Goal: Transaction & Acquisition: Download file/media

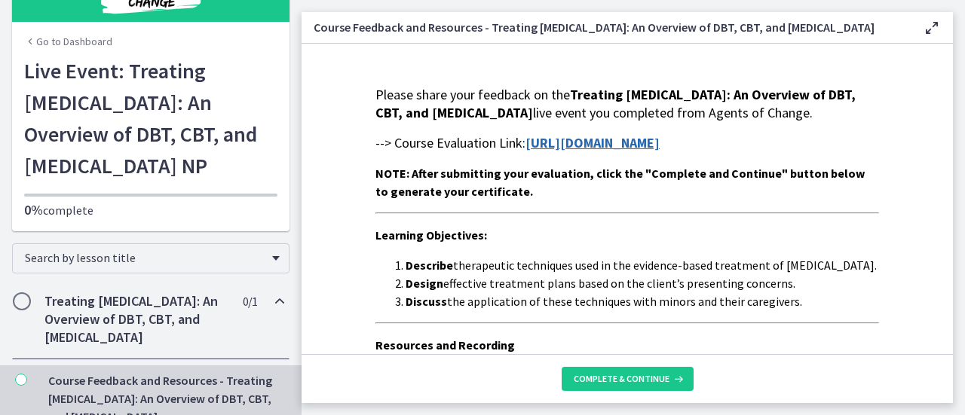
scroll to position [38, 0]
click at [577, 151] on strong "https://forms.gle/v6BNTTJe7hQEpFVi9" at bounding box center [592, 142] width 134 height 17
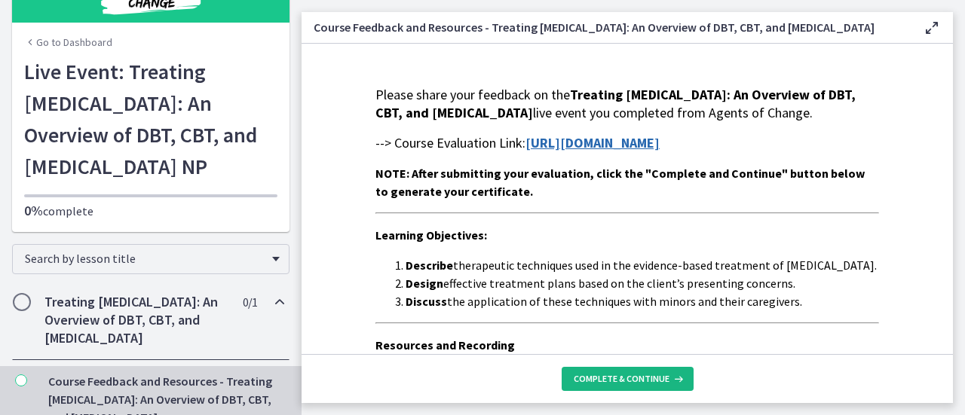
click at [634, 381] on span "Complete & continue" at bounding box center [622, 379] width 96 height 12
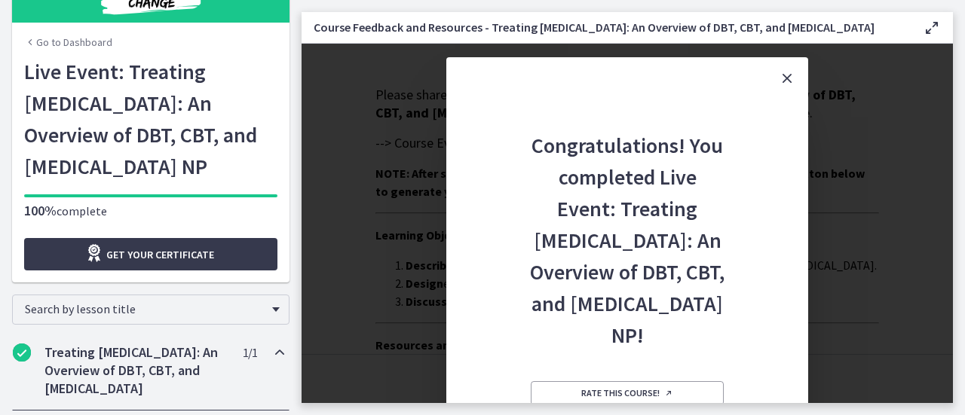
click at [791, 85] on icon "Close" at bounding box center [787, 78] width 18 height 18
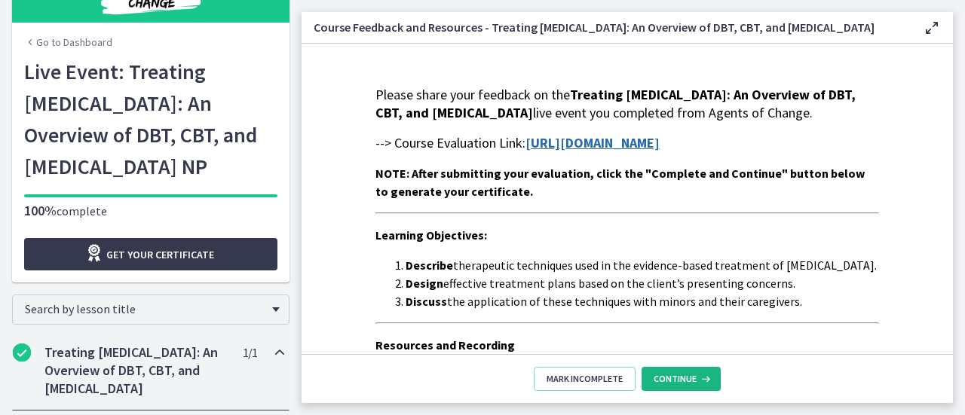
click at [696, 375] on icon at bounding box center [703, 379] width 15 height 12
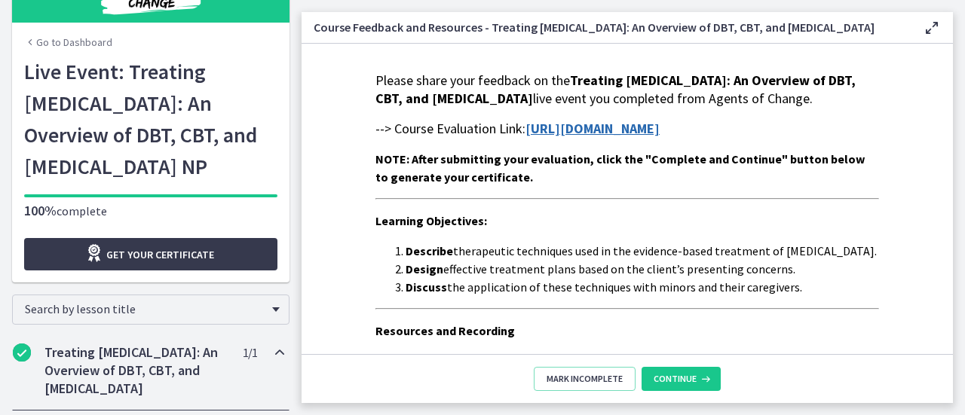
scroll to position [0, 0]
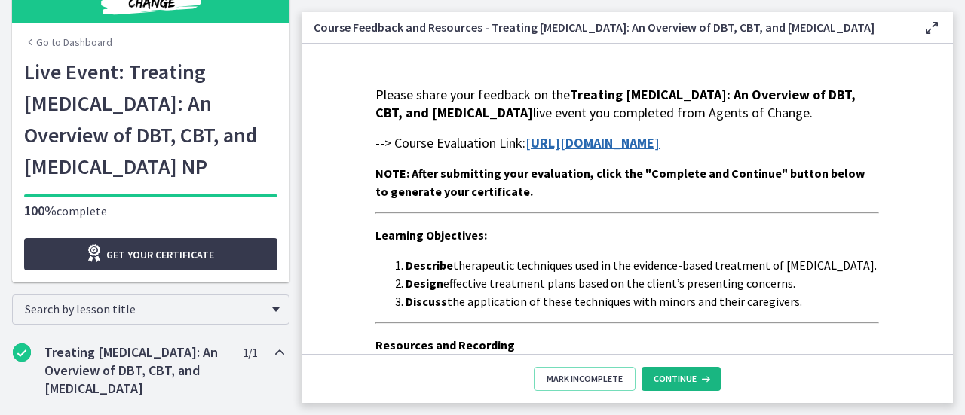
click at [671, 374] on span "Continue" at bounding box center [674, 379] width 43 height 12
click at [161, 249] on span "Get your certificate" at bounding box center [160, 255] width 108 height 18
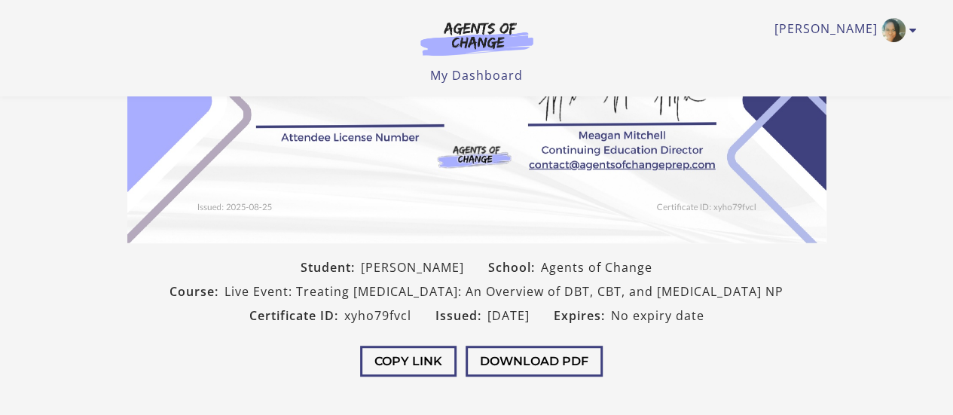
scroll to position [326, 0]
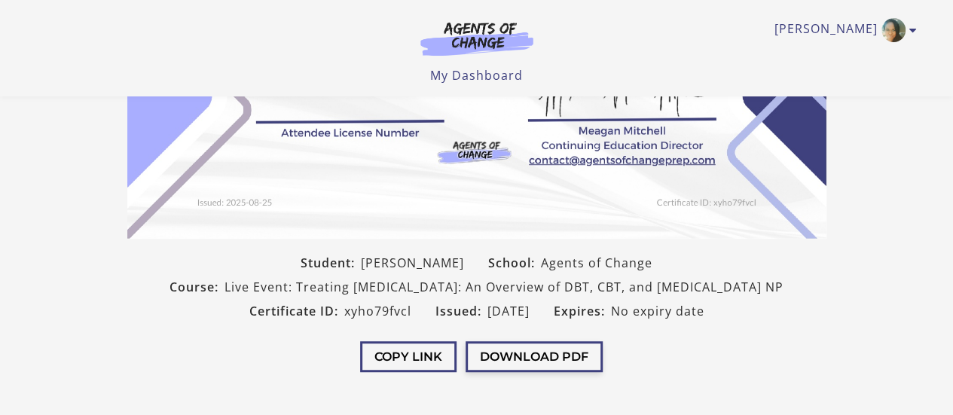
click at [533, 369] on button "Download PDF" at bounding box center [534, 356] width 137 height 31
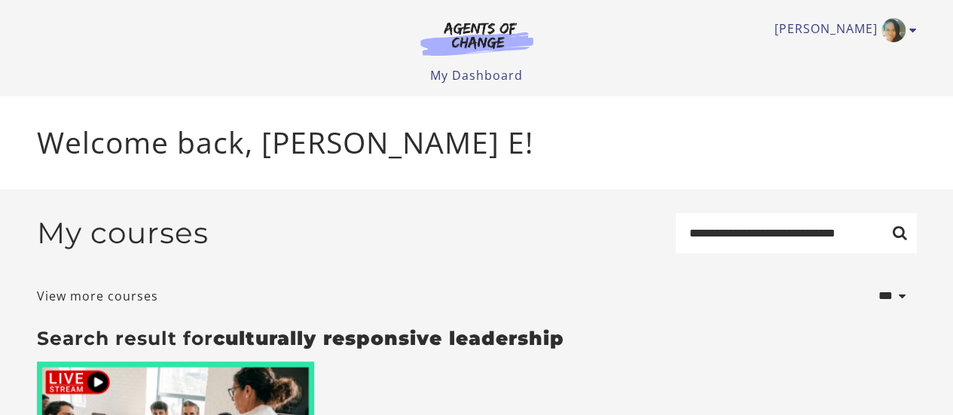
click at [463, 72] on link "My Dashboard" at bounding box center [476, 75] width 93 height 17
